Goal: Check status: Check status

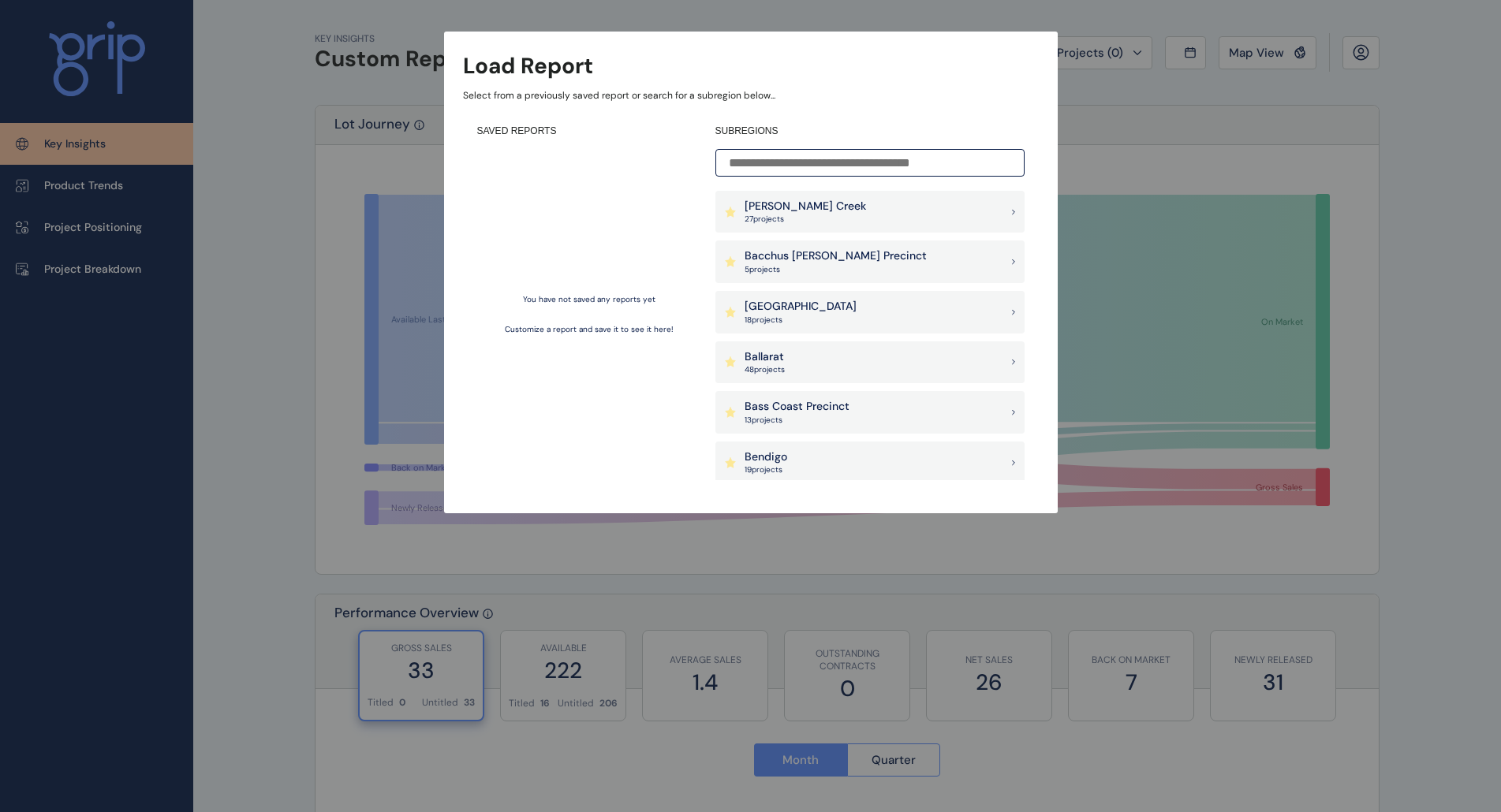
drag, startPoint x: 1117, startPoint y: 92, endPoint x: 1128, endPoint y: 71, distance: 23.7
click at [1118, 92] on div "Load Report Select from a previously saved report or search for a subregion bel…" at bounding box center [750, 240] width 1501 height 481
click at [1258, 71] on div "Load Report Select from a previously saved report or search for a subregion bel…" at bounding box center [750, 240] width 1501 height 481
click at [822, 209] on p "[PERSON_NAME] Creek" at bounding box center [805, 206] width 121 height 16
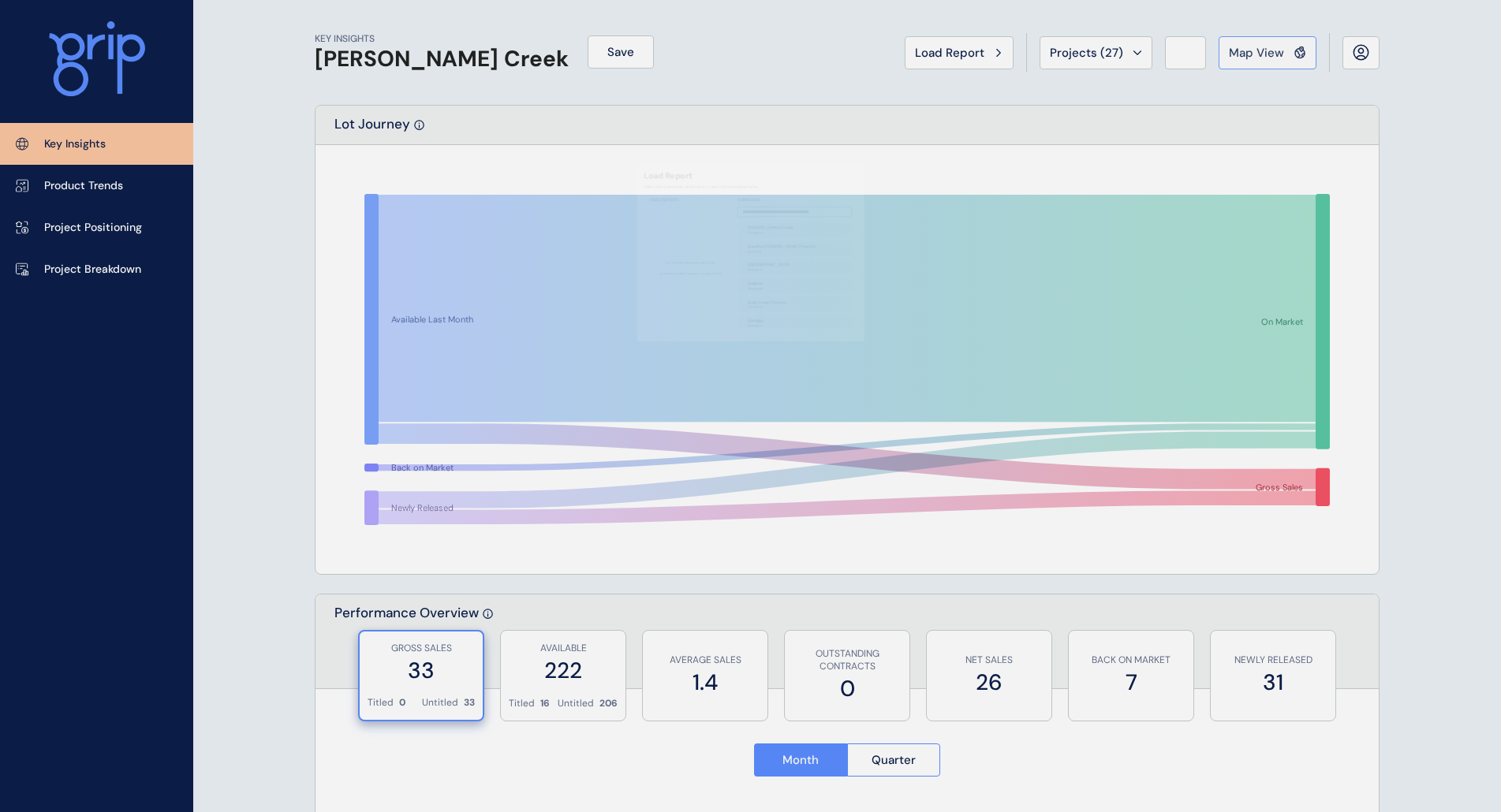
click at [1266, 45] on span "Map View" at bounding box center [1257, 52] width 55 height 16
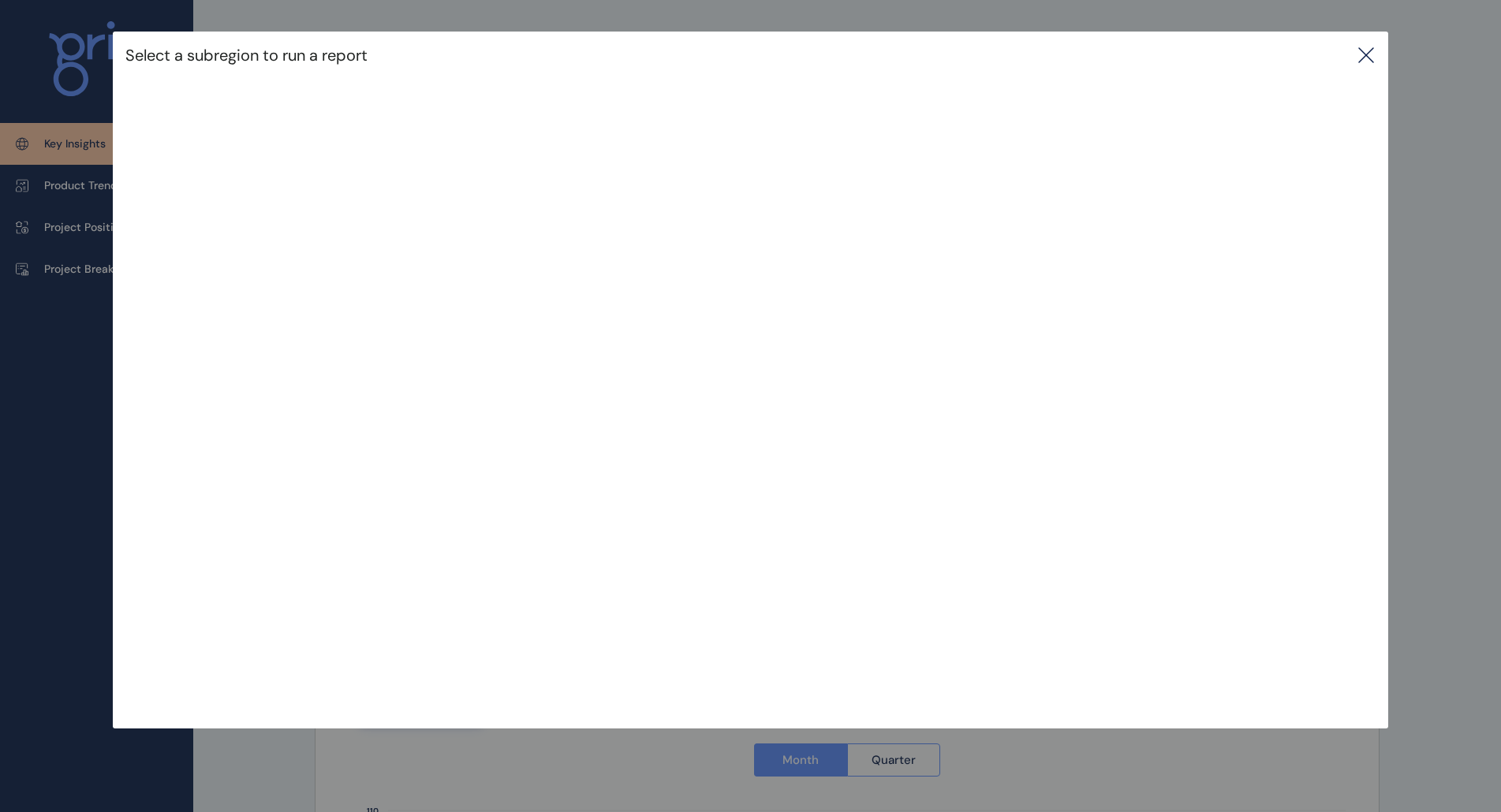
click at [1380, 54] on div "Select a subregion to run a report" at bounding box center [751, 55] width 1276 height 47
click at [1365, 55] on icon at bounding box center [1365, 55] width 19 height 19
